Goal: Transaction & Acquisition: Purchase product/service

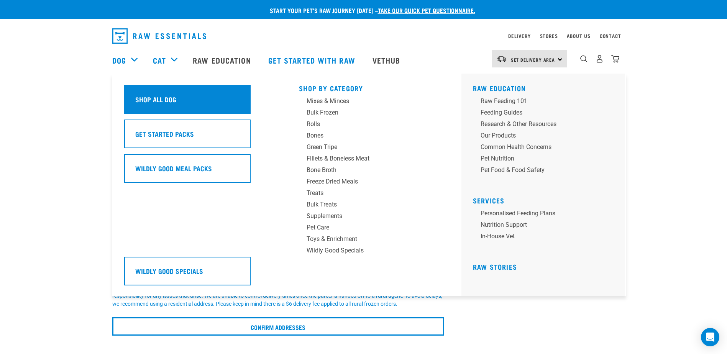
click at [154, 99] on h5 "Shop All Dog" at bounding box center [155, 99] width 41 height 10
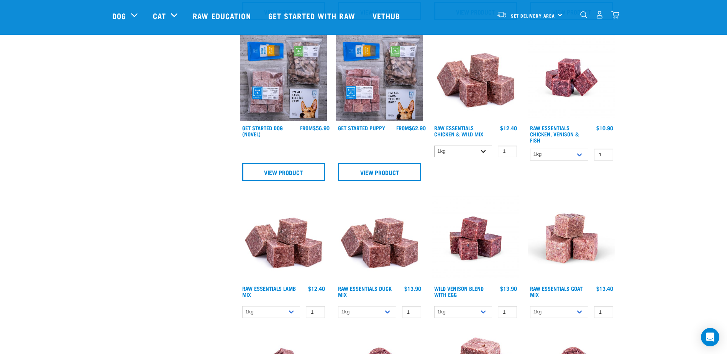
scroll to position [383, 0]
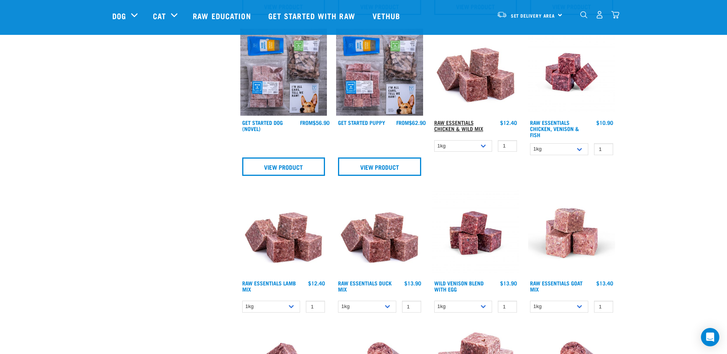
click at [467, 126] on link "Raw Essentials Chicken & Wild Mix" at bounding box center [458, 125] width 49 height 9
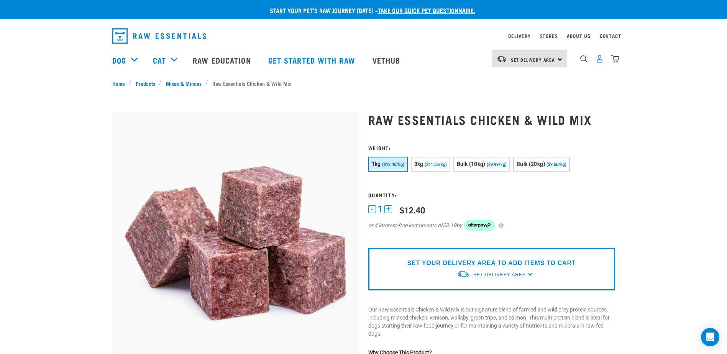
click at [600, 61] on img "dropdown navigation" at bounding box center [600, 59] width 8 height 8
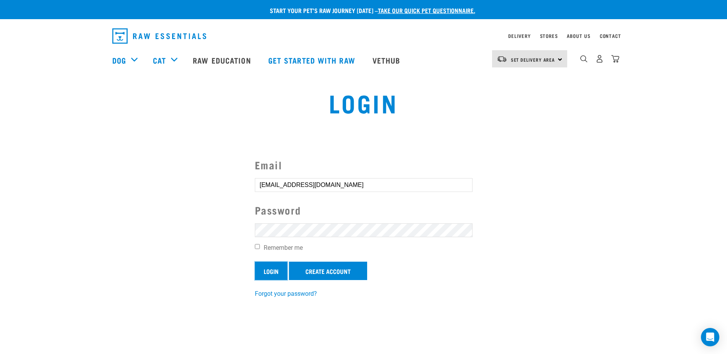
click at [273, 270] on input "Login" at bounding box center [271, 271] width 33 height 18
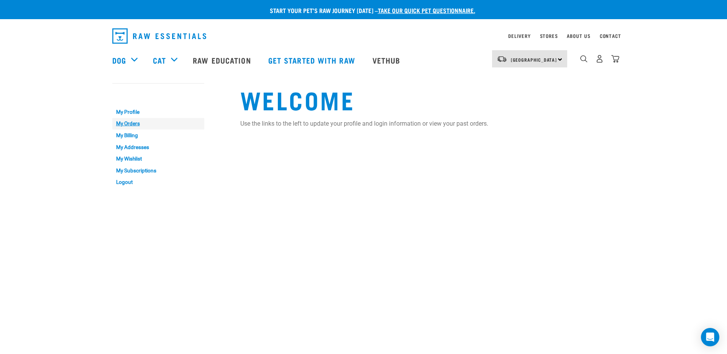
click at [135, 125] on link "My Orders" at bounding box center [158, 124] width 92 height 12
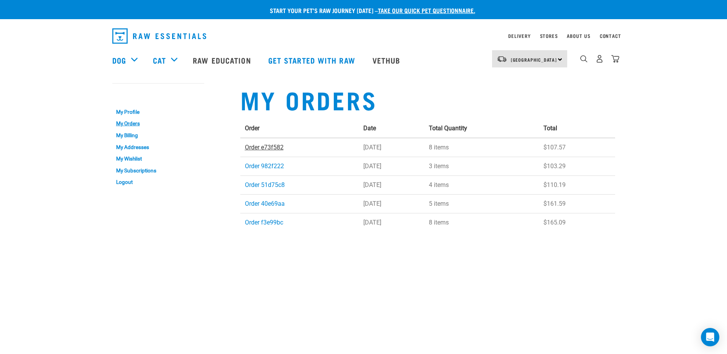
click at [272, 147] on link "Order e73f582" at bounding box center [264, 147] width 39 height 7
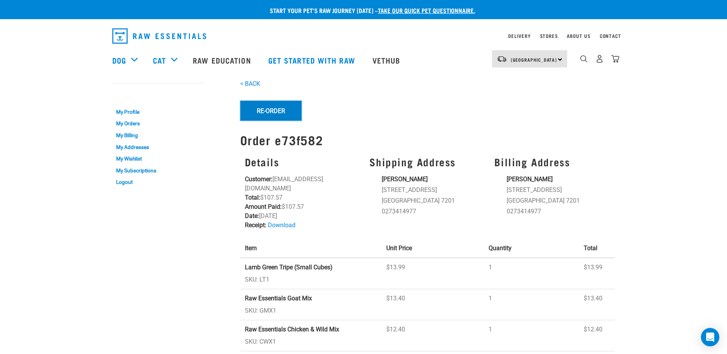
click at [264, 109] on button "Re-Order" at bounding box center [270, 111] width 61 height 20
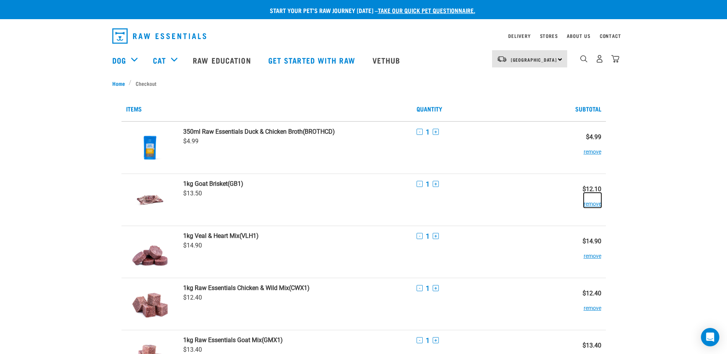
click at [588, 205] on button "remove" at bounding box center [593, 200] width 18 height 15
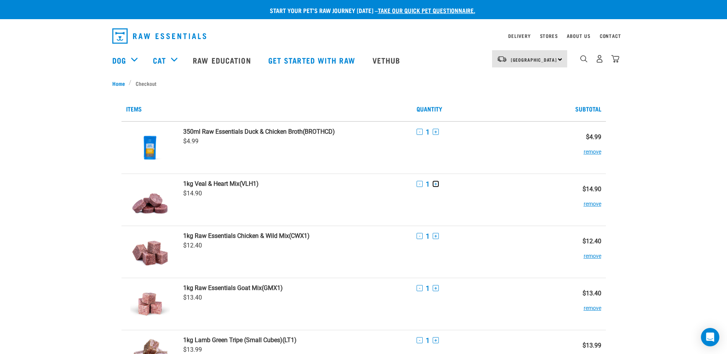
click at [437, 184] on button "+" at bounding box center [436, 184] width 6 height 6
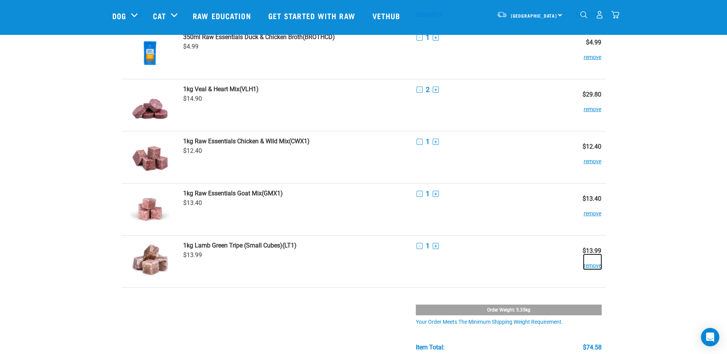
click at [591, 266] on button "remove" at bounding box center [593, 262] width 18 height 15
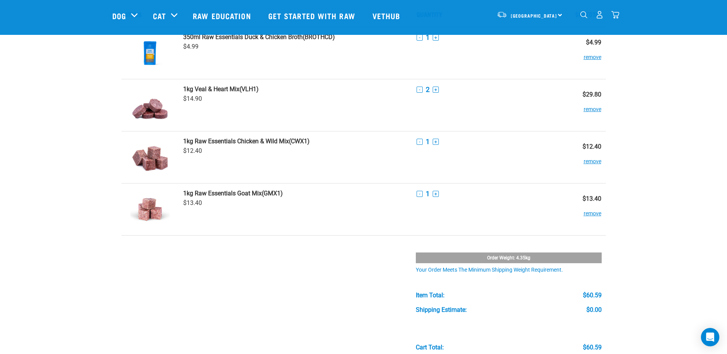
scroll to position [0, 0]
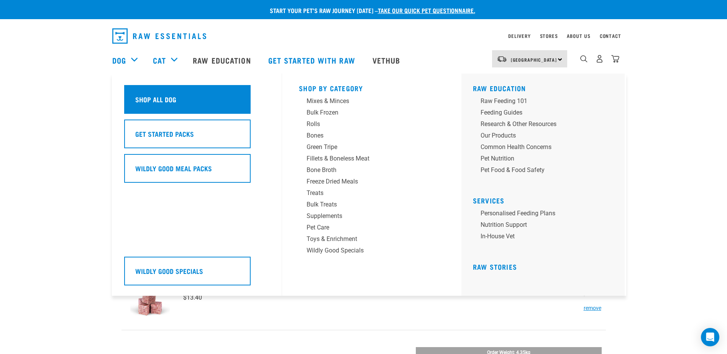
click at [149, 92] on div "Shop All Dog" at bounding box center [187, 99] width 127 height 29
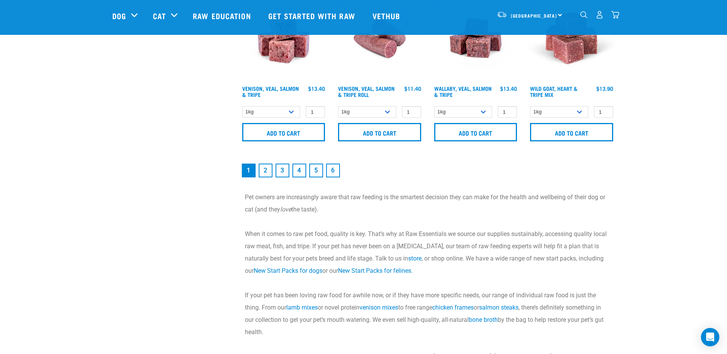
scroll to position [1073, 0]
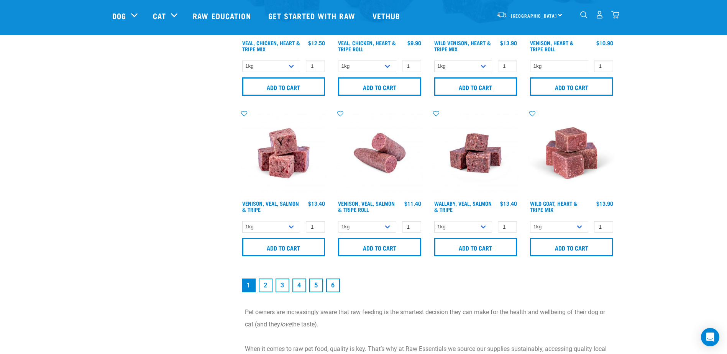
click at [261, 286] on link "2" at bounding box center [266, 286] width 14 height 14
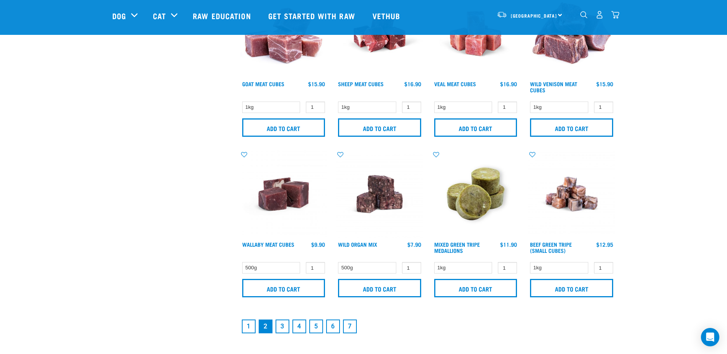
scroll to position [1073, 0]
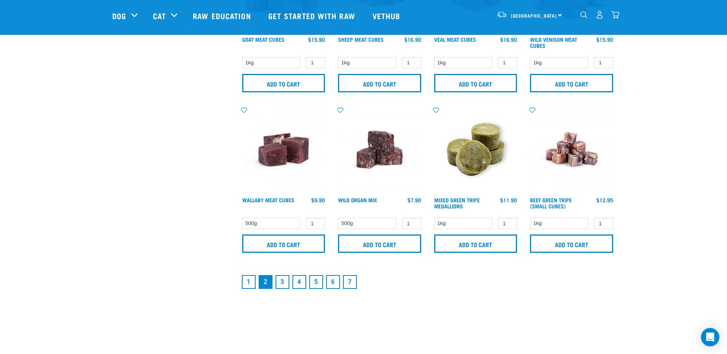
click at [248, 286] on link "1" at bounding box center [249, 282] width 14 height 14
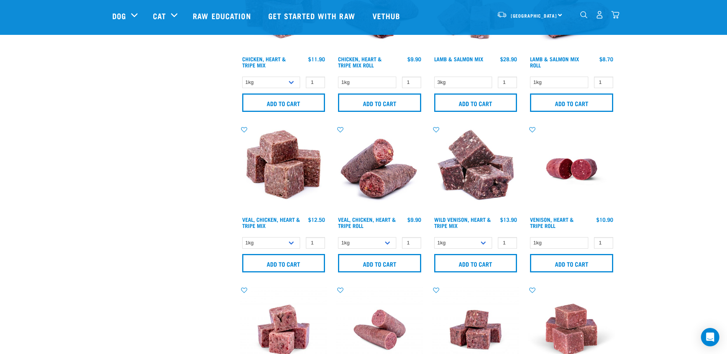
scroll to position [920, 0]
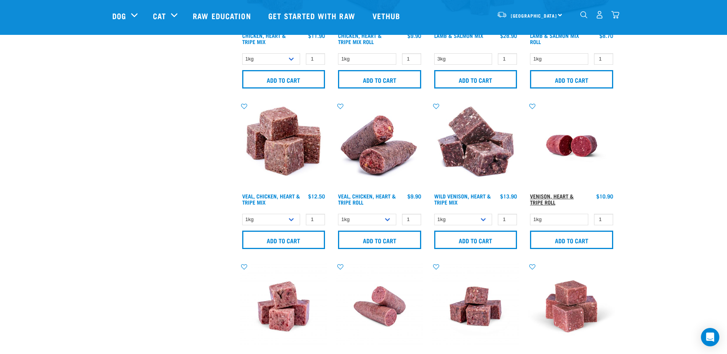
click at [563, 198] on link "Venison, Heart & Tripe Roll" at bounding box center [552, 199] width 44 height 9
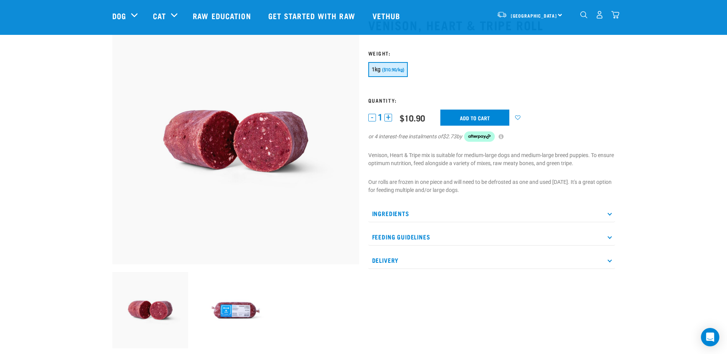
click at [611, 215] on p "Ingredients" at bounding box center [491, 213] width 247 height 17
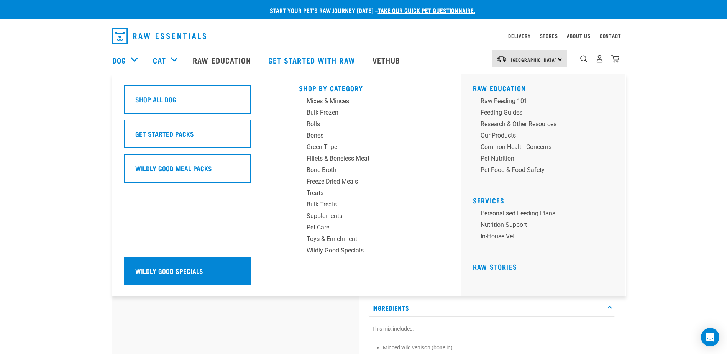
click at [181, 271] on h5 "Wildly Good Specials" at bounding box center [169, 271] width 68 height 10
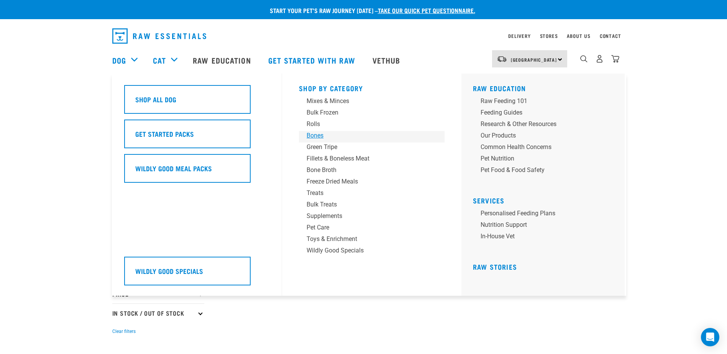
click at [321, 135] on div "Bones" at bounding box center [367, 135] width 120 height 9
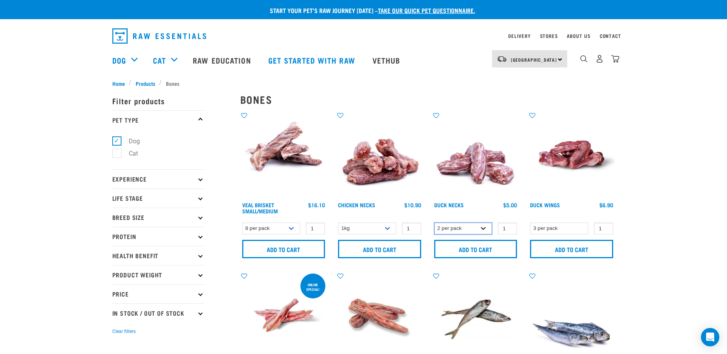
click at [485, 228] on select "2 per pack 6 per pack" at bounding box center [463, 229] width 58 height 12
select select "810"
click at [434, 223] on select "2 per pack 6 per pack" at bounding box center [463, 229] width 58 height 12
type input "2"
click at [508, 228] on input "2" at bounding box center [507, 229] width 19 height 12
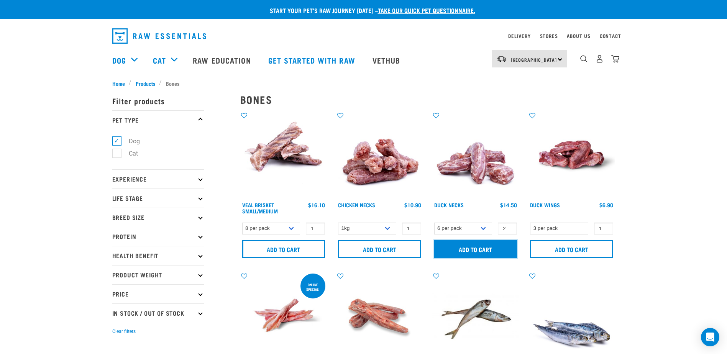
click at [478, 249] on input "Add to cart" at bounding box center [475, 249] width 83 height 18
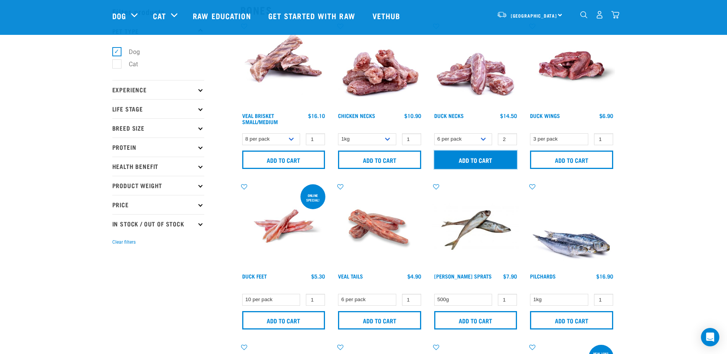
scroll to position [77, 0]
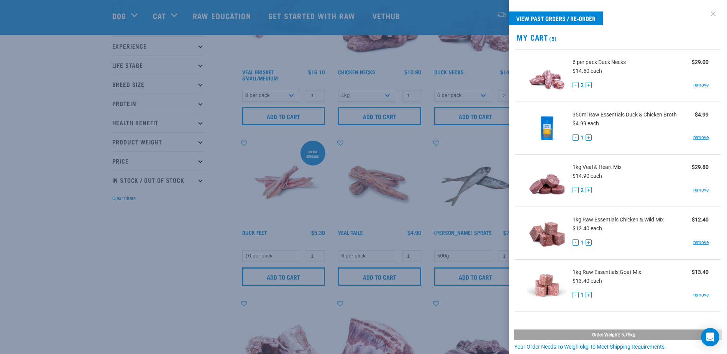
click at [708, 15] on link at bounding box center [713, 14] width 12 height 12
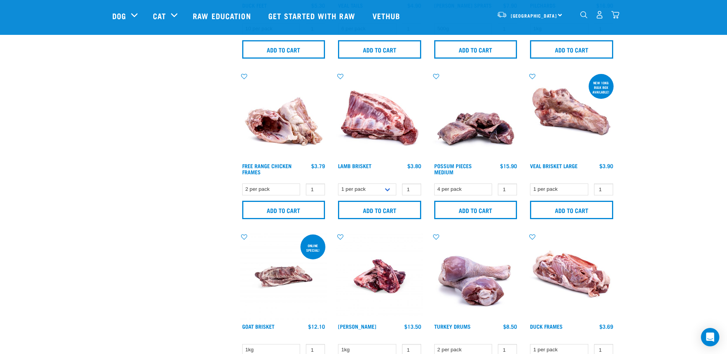
scroll to position [307, 0]
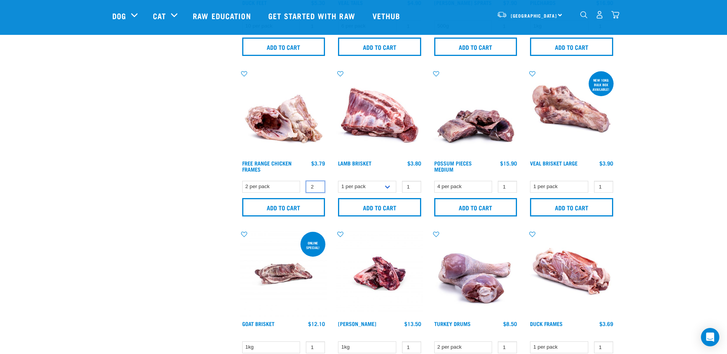
click at [317, 186] on input "2" at bounding box center [315, 187] width 19 height 12
type input "3"
click at [317, 186] on input "3" at bounding box center [315, 187] width 19 height 12
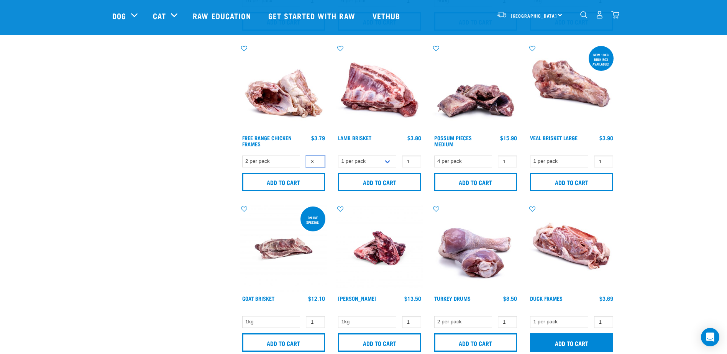
scroll to position [345, 0]
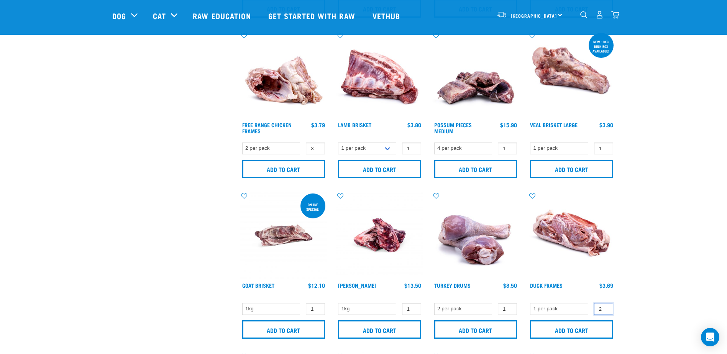
type input "2"
click at [605, 308] on input "2" at bounding box center [603, 309] width 19 height 12
click at [585, 327] on input "Add to cart" at bounding box center [571, 329] width 83 height 18
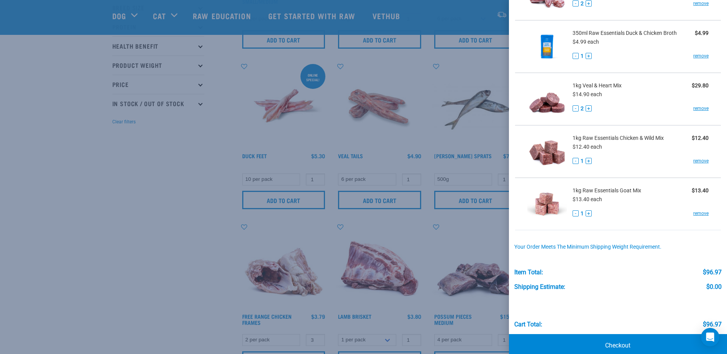
scroll to position [146, 0]
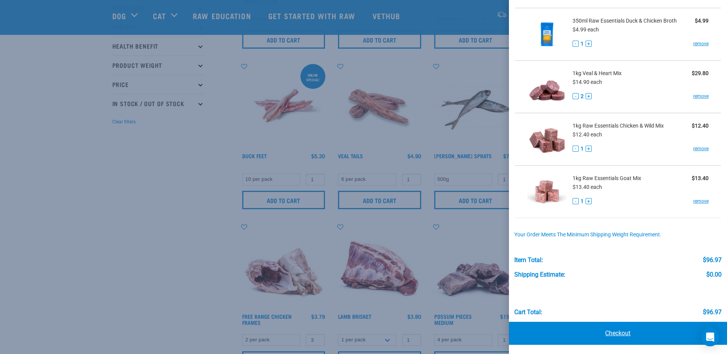
click at [610, 331] on link "Checkout" at bounding box center [618, 333] width 218 height 23
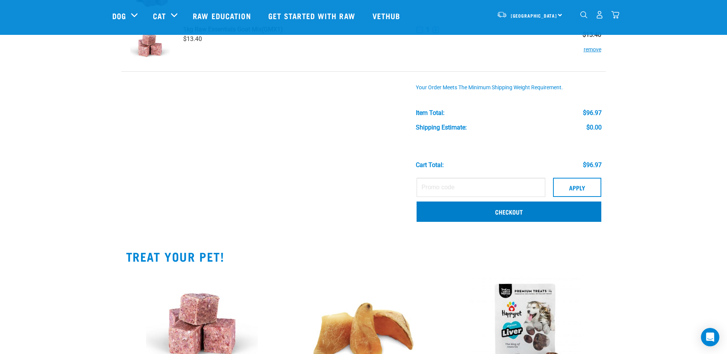
scroll to position [268, 0]
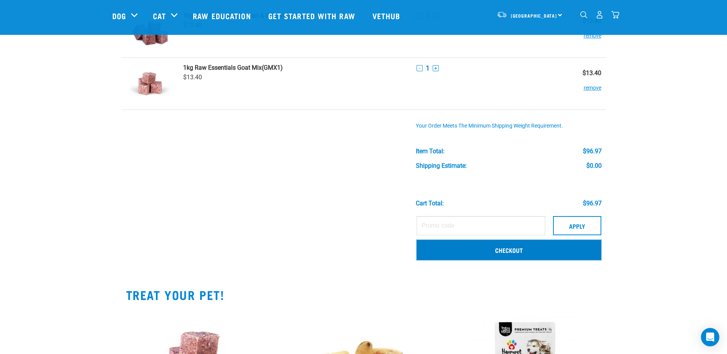
click at [487, 249] on link "Checkout" at bounding box center [509, 250] width 185 height 20
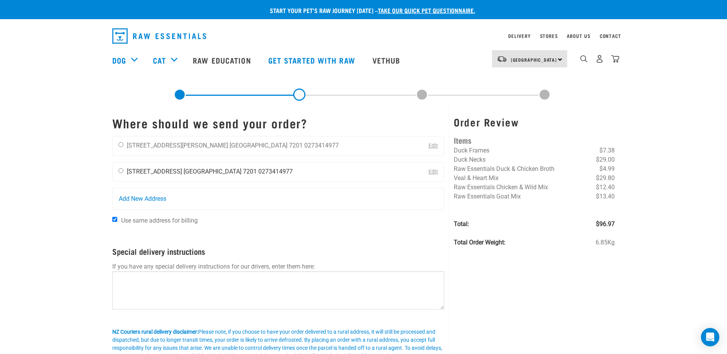
click at [122, 171] on input "radio" at bounding box center [120, 170] width 5 height 5
radio input "true"
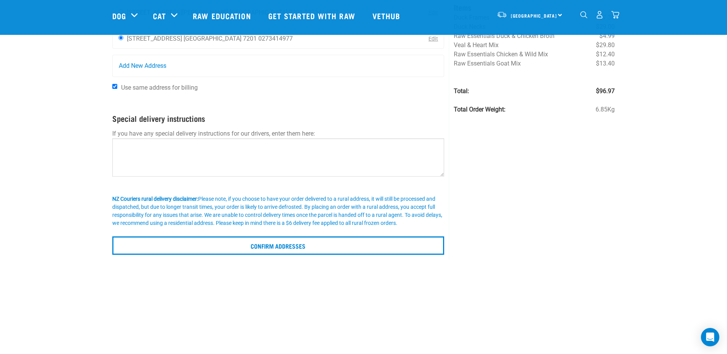
scroll to position [115, 0]
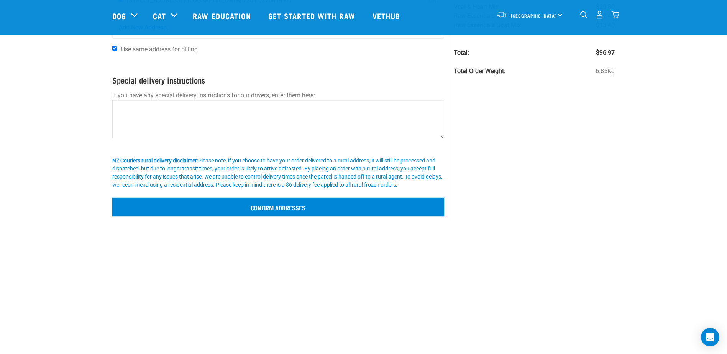
click at [307, 205] on input "Confirm addresses" at bounding box center [278, 207] width 332 height 18
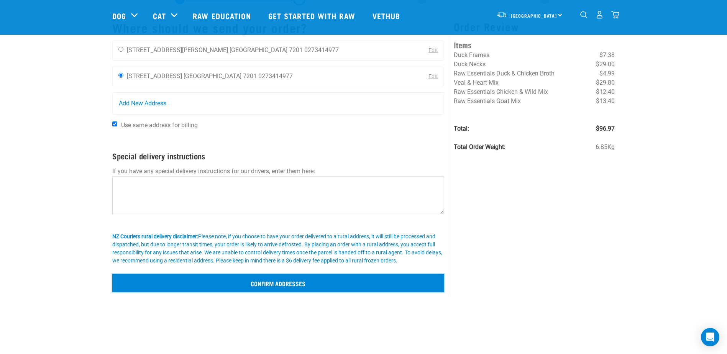
scroll to position [38, 0]
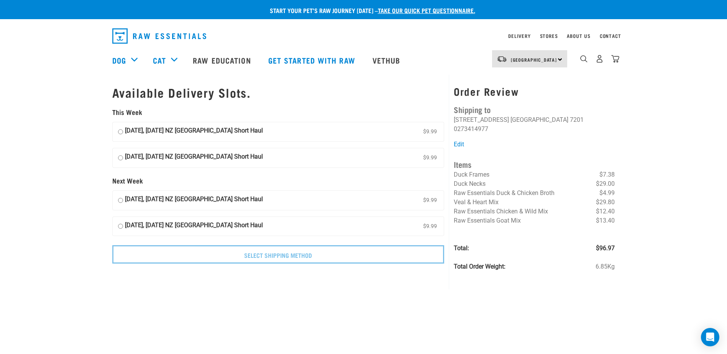
click at [120, 132] on input "[DATE], [DATE] NZ [GEOGRAPHIC_DATA] Short Haul $9.99" at bounding box center [120, 132] width 5 height 12
radio input "true"
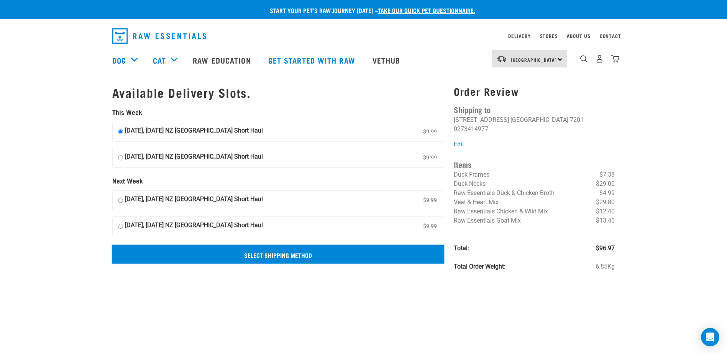
click at [273, 257] on input "Select Shipping Method" at bounding box center [278, 254] width 332 height 18
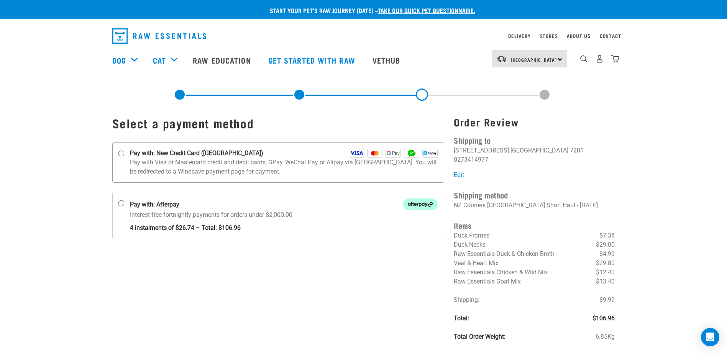
click at [119, 154] on input "Pay with: New Credit Card ([GEOGRAPHIC_DATA])" at bounding box center [121, 154] width 6 height 6
radio input "true"
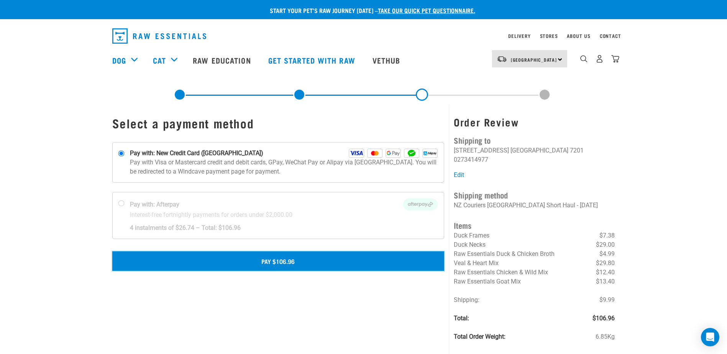
click at [291, 265] on button "Pay $106.96" at bounding box center [278, 260] width 332 height 19
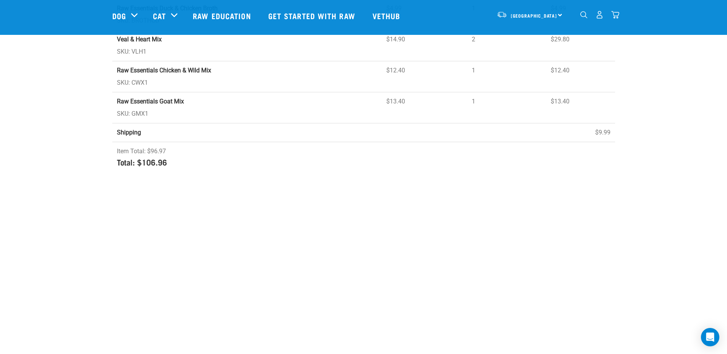
scroll to position [230, 0]
